Goal: Task Accomplishment & Management: Complete application form

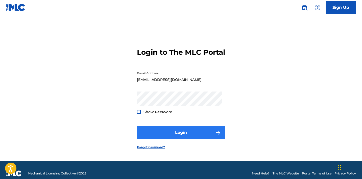
click at [178, 136] on button "Login" at bounding box center [181, 132] width 88 height 13
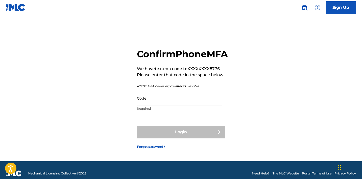
click at [189, 103] on input "Code" at bounding box center [179, 98] width 85 height 14
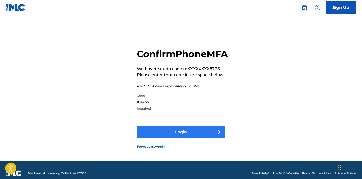
type input "104255"
click at [168, 138] on button "Login" at bounding box center [181, 132] width 88 height 13
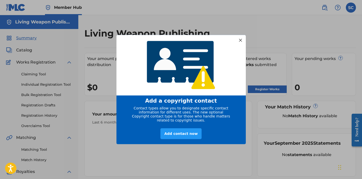
click at [240, 39] on div at bounding box center [240, 40] width 7 height 7
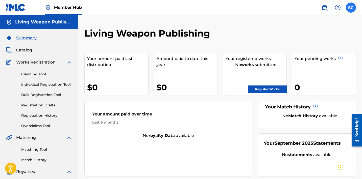
click at [348, 11] on label at bounding box center [351, 8] width 10 height 10
click at [351, 8] on input "SC [PERSON_NAME] [EMAIL_ADDRESS][DOMAIN_NAME] Notification Preferences Profile …" at bounding box center [351, 8] width 0 height 0
click at [251, 12] on nav "Member Hub SC SC [PERSON_NAME] [EMAIL_ADDRESS][DOMAIN_NAME] Notification Prefer…" at bounding box center [181, 7] width 362 height 15
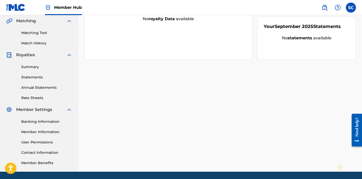
scroll to position [117, 0]
click at [54, 133] on link "Member Information" at bounding box center [46, 131] width 51 height 5
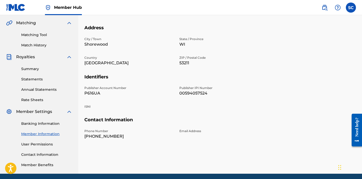
scroll to position [119, 0]
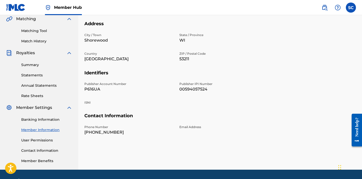
click at [92, 90] on p "P616UA" at bounding box center [128, 89] width 89 height 6
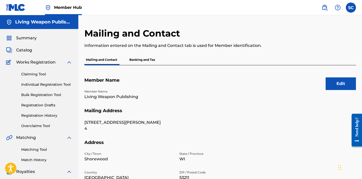
scroll to position [0, 0]
click at [31, 73] on link "Claiming Tool" at bounding box center [46, 74] width 51 height 5
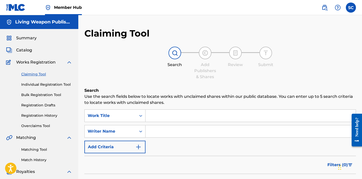
scroll to position [4, 0]
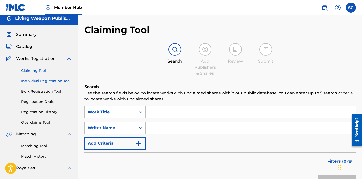
click at [65, 81] on link "Individual Registration Tool" at bounding box center [46, 80] width 51 height 5
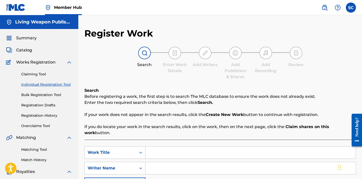
click at [57, 84] on link "Individual Registration Tool" at bounding box center [46, 84] width 51 height 5
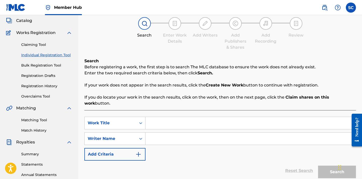
scroll to position [33, 0]
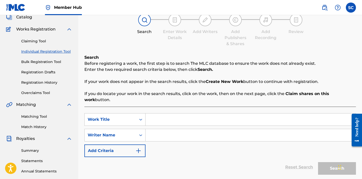
click at [165, 114] on input "Search Form" at bounding box center [250, 120] width 210 height 12
click at [142, 119] on icon "Search Form" at bounding box center [140, 120] width 3 height 2
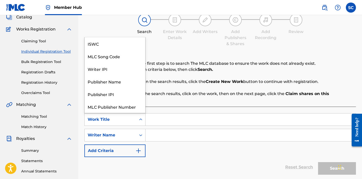
scroll to position [13, 0]
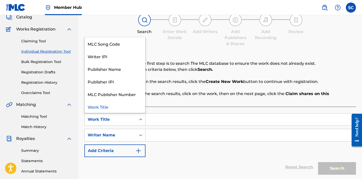
click at [154, 114] on input "Search Form" at bounding box center [250, 120] width 210 height 12
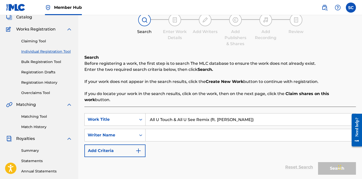
type input "All U Touch & All U See Remix (ft. [PERSON_NAME])"
click at [156, 132] on input "Search Form" at bounding box center [250, 135] width 210 height 12
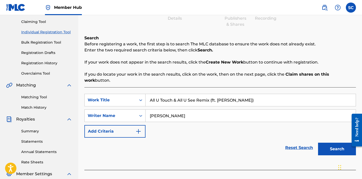
scroll to position [47, 0]
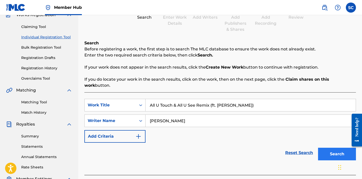
type input "[PERSON_NAME]"
click at [324, 148] on button "Search" at bounding box center [337, 154] width 38 height 13
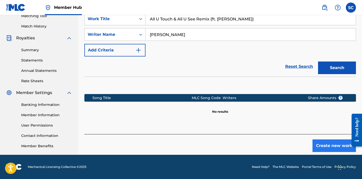
scroll to position [134, 0]
click at [324, 141] on button "Create new work" at bounding box center [333, 146] width 43 height 13
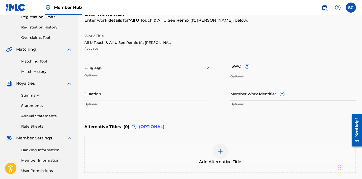
scroll to position [89, 0]
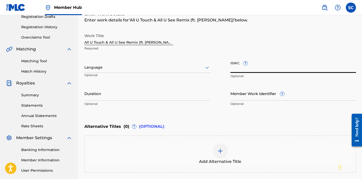
click at [257, 70] on input "ISWC ?" at bounding box center [293, 66] width 126 height 14
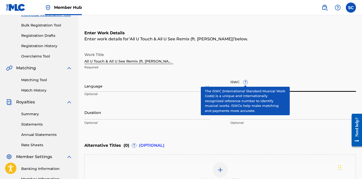
scroll to position [65, 0]
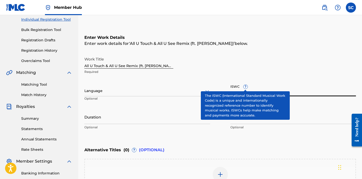
click at [252, 90] on input "ISWC ?" at bounding box center [293, 89] width 126 height 14
click at [310, 94] on input "ISWC ?" at bounding box center [293, 89] width 126 height 14
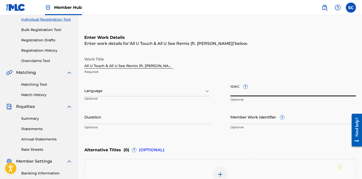
paste input "T3303618153"
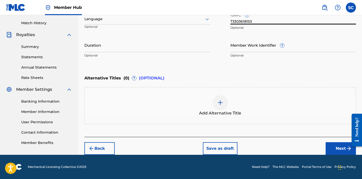
scroll to position [137, 0]
type input "T3303618153"
click at [336, 148] on button "Next" at bounding box center [340, 148] width 30 height 13
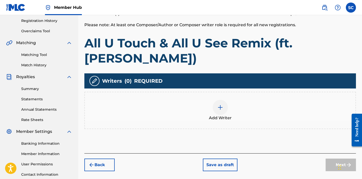
scroll to position [95, 0]
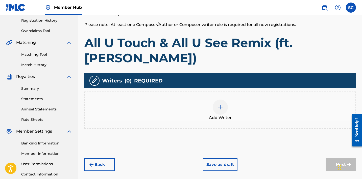
click at [220, 107] on img at bounding box center [220, 107] width 6 height 6
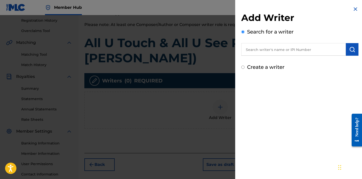
click at [251, 46] on input "text" at bounding box center [293, 49] width 104 height 13
drag, startPoint x: 254, startPoint y: 66, endPoint x: 254, endPoint y: 60, distance: 5.8
click at [254, 60] on div "Add Writer Search for a writer Create a writer" at bounding box center [299, 41] width 117 height 59
click at [241, 68] on input "Create a writer" at bounding box center [242, 67] width 3 height 3
radio input "false"
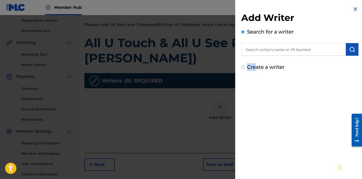
radio input "true"
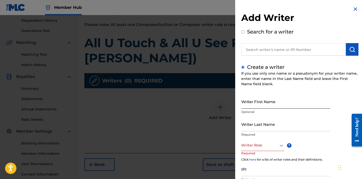
click at [248, 101] on input "Writer First Name" at bounding box center [285, 101] width 89 height 14
type input "[PERSON_NAME]"
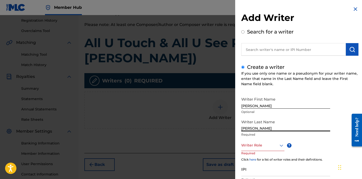
type input "[PERSON_NAME]"
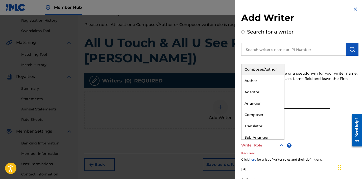
click at [281, 147] on icon at bounding box center [281, 146] width 6 height 6
click at [260, 70] on div "Composer/Author" at bounding box center [262, 69] width 43 height 11
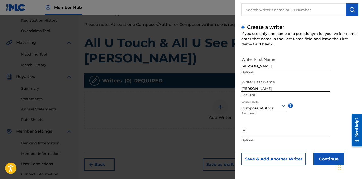
scroll to position [40, 0]
click at [254, 134] on input "IPI" at bounding box center [285, 130] width 89 height 14
click at [244, 134] on input "IPI" at bounding box center [285, 130] width 89 height 14
paste input "612507677"
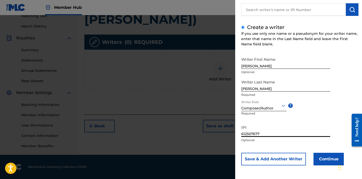
scroll to position [134, 0]
type input "612507677"
click at [266, 156] on button "Save & Add Another Writer" at bounding box center [273, 159] width 65 height 13
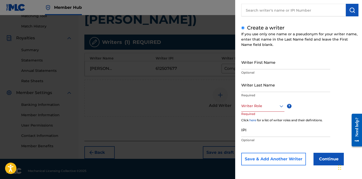
scroll to position [39, 0]
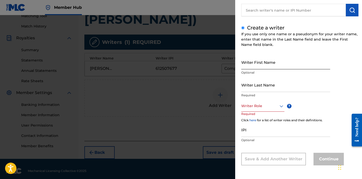
click at [264, 66] on input "Writer First Name" at bounding box center [285, 62] width 89 height 14
type input "[PERSON_NAME]"
click at [274, 90] on input "Writer Last Name" at bounding box center [285, 85] width 89 height 14
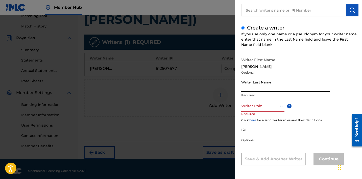
click at [274, 90] on input "Writer Last Name" at bounding box center [285, 85] width 89 height 14
type input "[PERSON_NAME]"
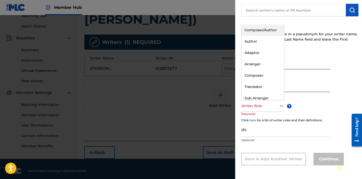
click at [281, 107] on icon at bounding box center [281, 106] width 6 height 6
click at [259, 76] on div "Composer" at bounding box center [262, 75] width 43 height 11
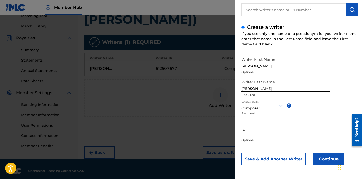
scroll to position [40, 0]
click at [261, 134] on input "IPI" at bounding box center [285, 130] width 89 height 14
paste input "755522728"
click at [242, 133] on input "755522728" at bounding box center [285, 130] width 89 height 14
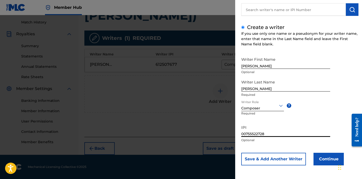
scroll to position [138, 0]
type input "00755522728"
click at [259, 157] on button "Save & Add Another Writer" at bounding box center [273, 159] width 65 height 13
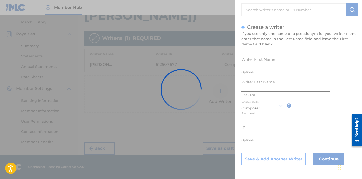
scroll to position [39, 0]
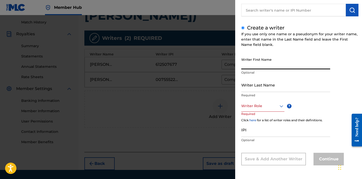
click at [246, 66] on input "Writer First Name" at bounding box center [285, 62] width 89 height 14
type input "[PERSON_NAME]"
type input "Helm"
click at [281, 105] on icon at bounding box center [281, 106] width 6 height 6
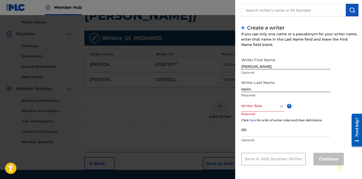
click at [281, 105] on icon at bounding box center [281, 106] width 6 height 6
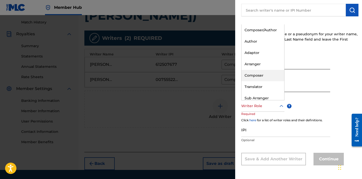
click at [256, 75] on div "Composer" at bounding box center [262, 75] width 43 height 11
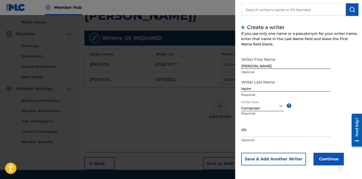
scroll to position [40, 0]
click at [251, 132] on input "IPI" at bounding box center [285, 130] width 89 height 14
paste input "867927767"
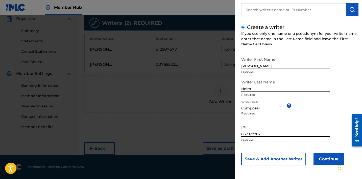
scroll to position [153, 0]
type input "867927767"
click at [319, 161] on button "Continue" at bounding box center [328, 159] width 30 height 13
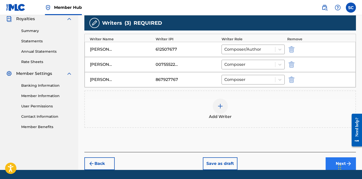
click at [334, 163] on button "Next" at bounding box center [340, 163] width 30 height 13
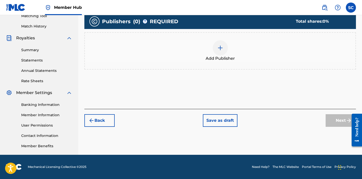
click at [219, 50] on img at bounding box center [220, 48] width 6 height 6
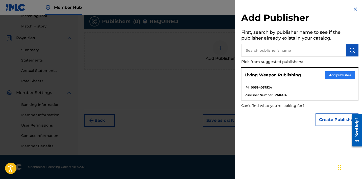
click at [335, 75] on button "Add publisher" at bounding box center [340, 75] width 30 height 8
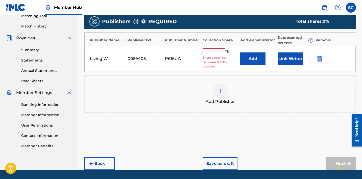
click at [207, 52] on input "text" at bounding box center [213, 51] width 23 height 7
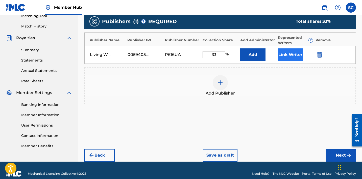
type input "33"
click at [289, 56] on button "Link Writer" at bounding box center [290, 54] width 25 height 13
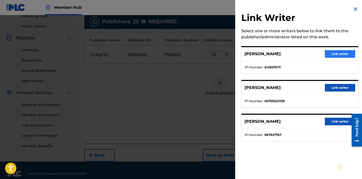
click at [339, 55] on button "Link writer" at bounding box center [340, 54] width 30 height 8
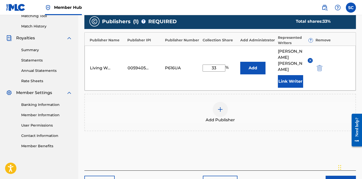
click at [220, 107] on img at bounding box center [220, 110] width 6 height 6
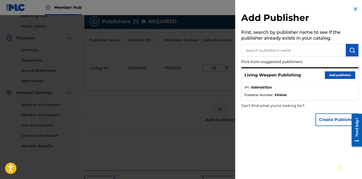
click at [256, 49] on input "text" at bounding box center [293, 50] width 104 height 13
click at [347, 52] on button "submit" at bounding box center [352, 50] width 13 height 13
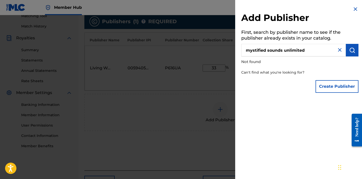
click at [309, 50] on input "mystified sounds unlimited" at bounding box center [293, 50] width 104 height 13
click at [350, 50] on img "submit" at bounding box center [352, 50] width 6 height 6
drag, startPoint x: 246, startPoint y: 49, endPoint x: 215, endPoint y: 46, distance: 30.5
click at [215, 46] on div "Add Publisher First, search by publisher name to see if the publisher already e…" at bounding box center [181, 97] width 362 height 164
click at [248, 50] on input "mystified sounds unlimited publishing" at bounding box center [293, 50] width 104 height 13
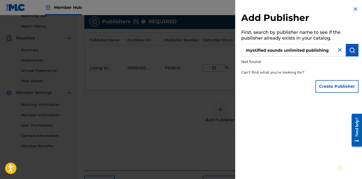
click at [250, 50] on input "mystified sounds unlimited publishing" at bounding box center [293, 50] width 104 height 13
click at [270, 50] on input "Mystified sounds unlimited publishing" at bounding box center [293, 50] width 104 height 13
click at [268, 49] on input "Mystified sounds unlimited publishing" at bounding box center [293, 50] width 104 height 13
click at [283, 46] on input "Mystified Sounds unlimited publishing" at bounding box center [293, 50] width 104 height 13
click at [285, 51] on input "Mystified Sounds unlimited publishing" at bounding box center [293, 50] width 104 height 13
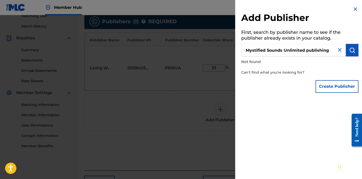
click at [307, 50] on input "Mystified Sounds Unlimited publishing" at bounding box center [293, 50] width 104 height 13
click at [353, 43] on h5 "First, search by publisher name to see if the publisher already exists in your …" at bounding box center [299, 36] width 117 height 16
click at [349, 54] on button "submit" at bounding box center [352, 50] width 13 height 13
drag, startPoint x: 283, startPoint y: 49, endPoint x: 363, endPoint y: 57, distance: 80.1
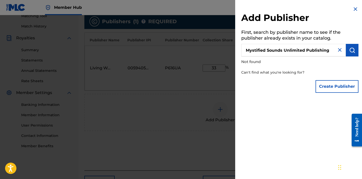
click at [351, 49] on img "submit" at bounding box center [352, 50] width 6 height 6
drag, startPoint x: 287, startPoint y: 51, endPoint x: 236, endPoint y: 47, distance: 51.1
click at [236, 47] on div "Add Publisher First, search by publisher name to see if the publisher already e…" at bounding box center [299, 50] width 129 height 101
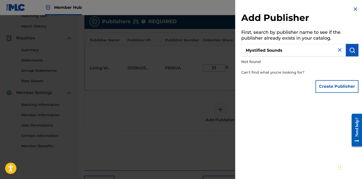
click at [279, 51] on input "Mystified Sounds" at bounding box center [293, 50] width 104 height 13
type input "Mystified"
click at [352, 51] on img "submit" at bounding box center [352, 50] width 6 height 6
drag, startPoint x: 271, startPoint y: 50, endPoint x: 237, endPoint y: 42, distance: 34.7
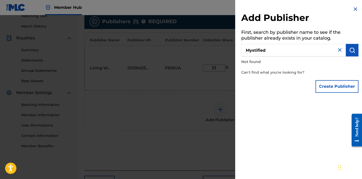
click at [237, 42] on div "Add Publisher First, search by publisher name to see if the publisher already e…" at bounding box center [299, 50] width 129 height 101
click at [250, 52] on input "text" at bounding box center [293, 50] width 104 height 13
paste input "MYSTIFIED SOUNDS UNLIMITED PUBLISHING"
type input "MYSTIFIED SOUNDS UNLIMITED PUBLISHING"
click at [349, 51] on img "submit" at bounding box center [352, 50] width 6 height 6
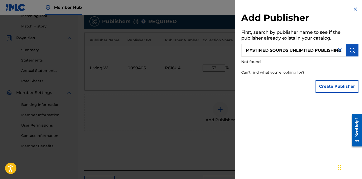
drag, startPoint x: 246, startPoint y: 49, endPoint x: 363, endPoint y: 49, distance: 117.1
paste input "JOHNNYFRANCHINOINC"
type input "JOHNNYFRANCHINOINC"
click at [352, 51] on img "submit" at bounding box center [352, 50] width 6 height 6
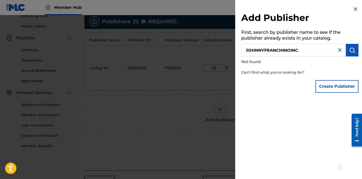
click at [300, 53] on input "JOHNNYFRANCHINOINC" at bounding box center [293, 50] width 104 height 13
click at [338, 49] on img at bounding box center [339, 50] width 6 height 6
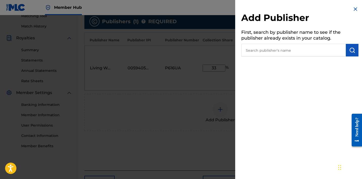
click at [354, 8] on img at bounding box center [355, 9] width 6 height 6
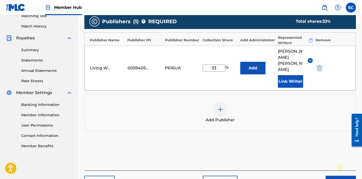
click at [220, 102] on div at bounding box center [220, 109] width 15 height 15
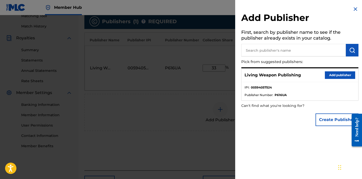
click at [259, 50] on input "text" at bounding box center [293, 50] width 104 height 13
click at [279, 50] on input "text" at bounding box center [293, 50] width 104 height 13
click at [280, 104] on p "Can't find what you're looking for?" at bounding box center [285, 106] width 88 height 10
click at [263, 48] on input "text" at bounding box center [293, 50] width 104 height 13
paste input "1272344465"
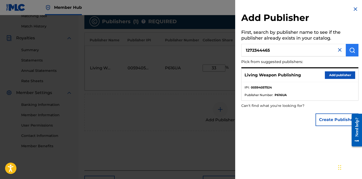
type input "1272344465"
click at [350, 47] on img "submit" at bounding box center [352, 50] width 6 height 6
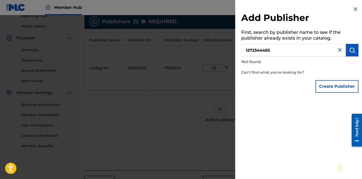
drag, startPoint x: 276, startPoint y: 49, endPoint x: 224, endPoint y: 46, distance: 51.3
click at [224, 46] on div "Add Publisher First, search by publisher name to see if the publisher already e…" at bounding box center [181, 97] width 362 height 164
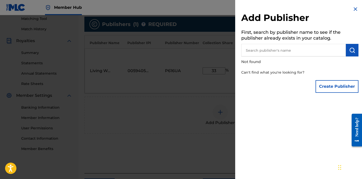
scroll to position [131, 0]
click at [188, 99] on div at bounding box center [181, 104] width 362 height 179
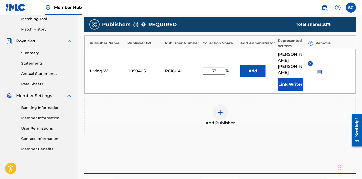
click at [338, 172] on div "Chat Widget" at bounding box center [348, 167] width 25 height 24
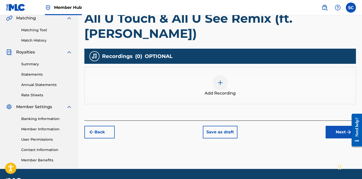
scroll to position [119, 0]
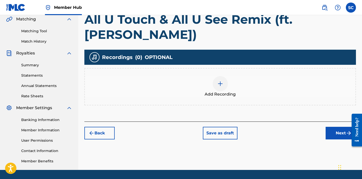
click at [221, 83] on img at bounding box center [220, 84] width 6 height 6
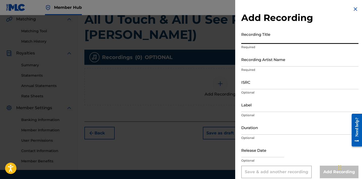
click at [255, 40] on input "Recording Title" at bounding box center [299, 37] width 117 height 14
type input "a"
type input "All U Touch & All U See Remix (ft. [PERSON_NAME])"
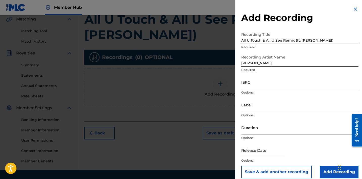
type input "[PERSON_NAME]"
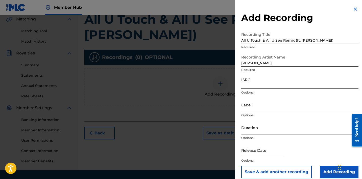
paste input "QZDA72586138"
type input "QZDA72586138"
click at [256, 109] on input "Label" at bounding box center [299, 105] width 117 height 14
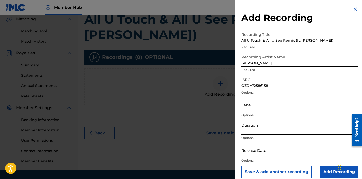
click at [252, 130] on input "Duration" at bounding box center [299, 127] width 117 height 14
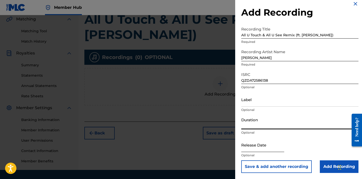
scroll to position [5, 0]
click at [246, 151] on input "text" at bounding box center [262, 145] width 43 height 14
select select "8"
select select "2025"
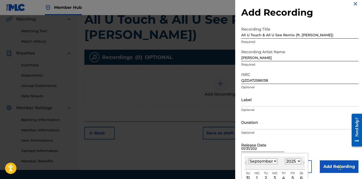
type input "[DATE]"
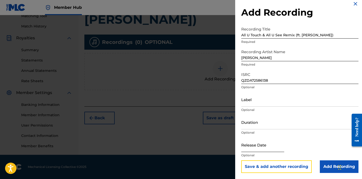
scroll to position [134, 0]
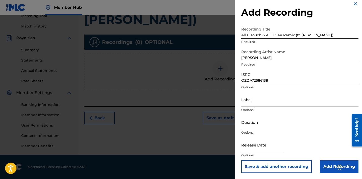
click at [254, 149] on input "text" at bounding box center [262, 145] width 43 height 14
select select "8"
select select "2025"
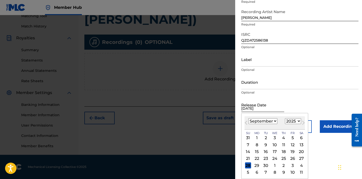
type input "01/31/20025"
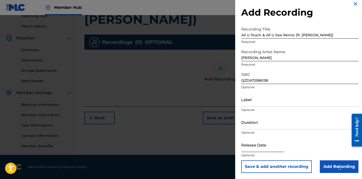
select select "8"
select select "2025"
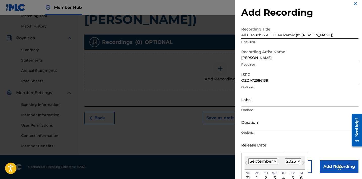
click at [259, 151] on input "text" at bounding box center [262, 145] width 43 height 14
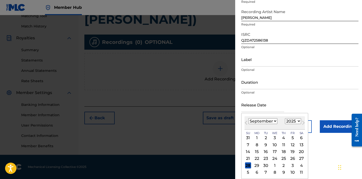
scroll to position [45, 0]
select select "0"
click at [289, 165] on div "31" at bounding box center [292, 166] width 6 height 6
type input "[DATE]"
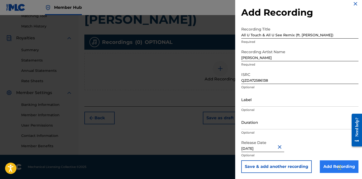
scroll to position [134, 0]
click at [327, 169] on input "Add Recording" at bounding box center [339, 167] width 39 height 13
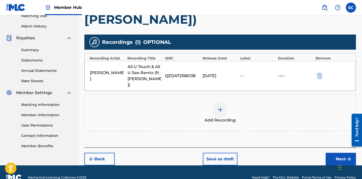
click at [341, 161] on div "Chat Widget" at bounding box center [348, 167] width 25 height 24
click at [337, 153] on button "Next" at bounding box center [340, 159] width 30 height 13
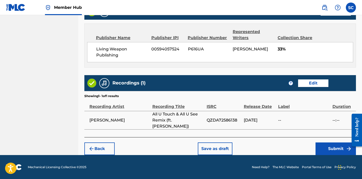
scroll to position [291, 0]
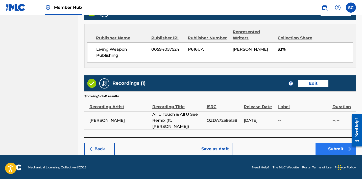
click at [333, 146] on button "Submit" at bounding box center [335, 149] width 40 height 13
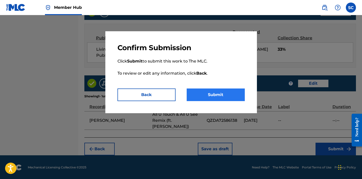
click at [220, 95] on button "Submit" at bounding box center [216, 95] width 58 height 13
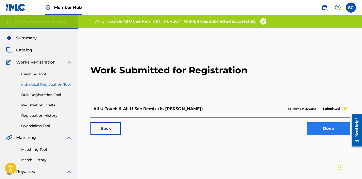
click at [328, 128] on link "Done" at bounding box center [328, 128] width 43 height 13
